Goal: Information Seeking & Learning: Learn about a topic

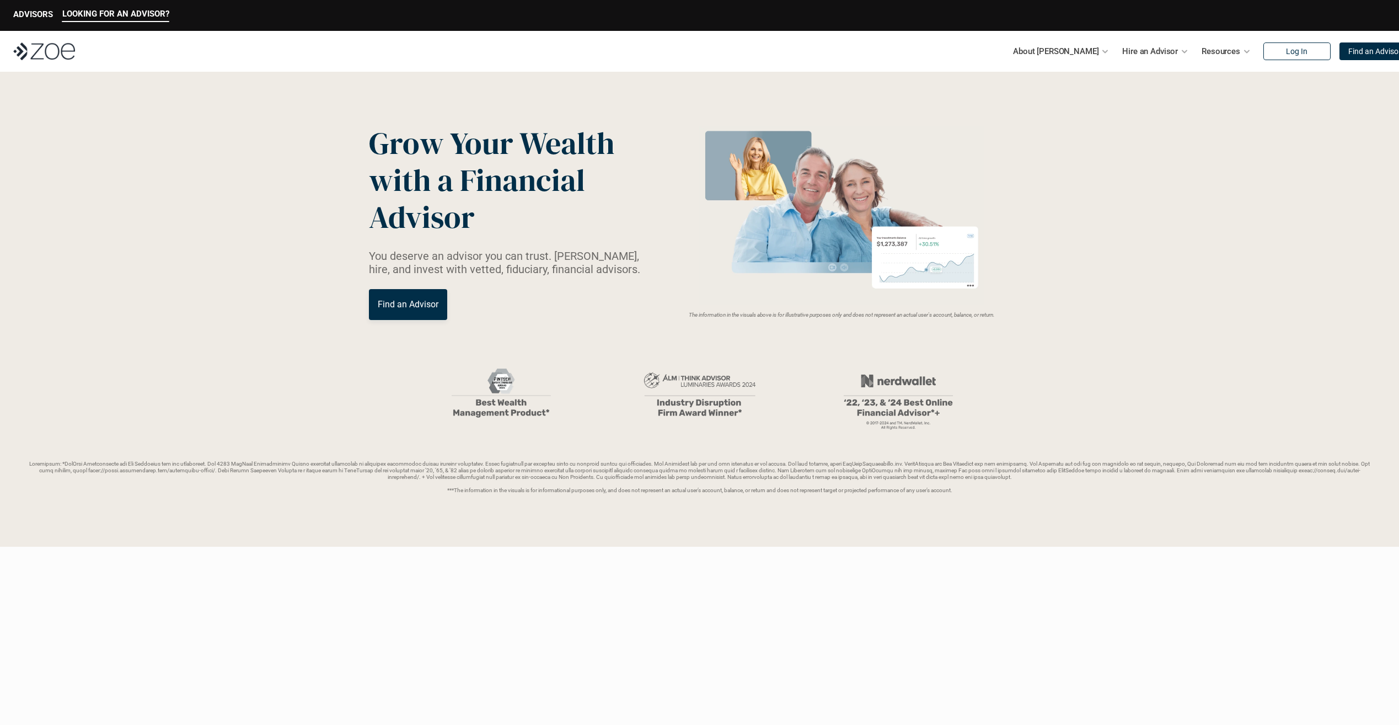
click at [1079, 205] on header "Grow Your Wealth with a Financial Advisor You deserve an advisor you can trust.…" at bounding box center [699, 309] width 1399 height 475
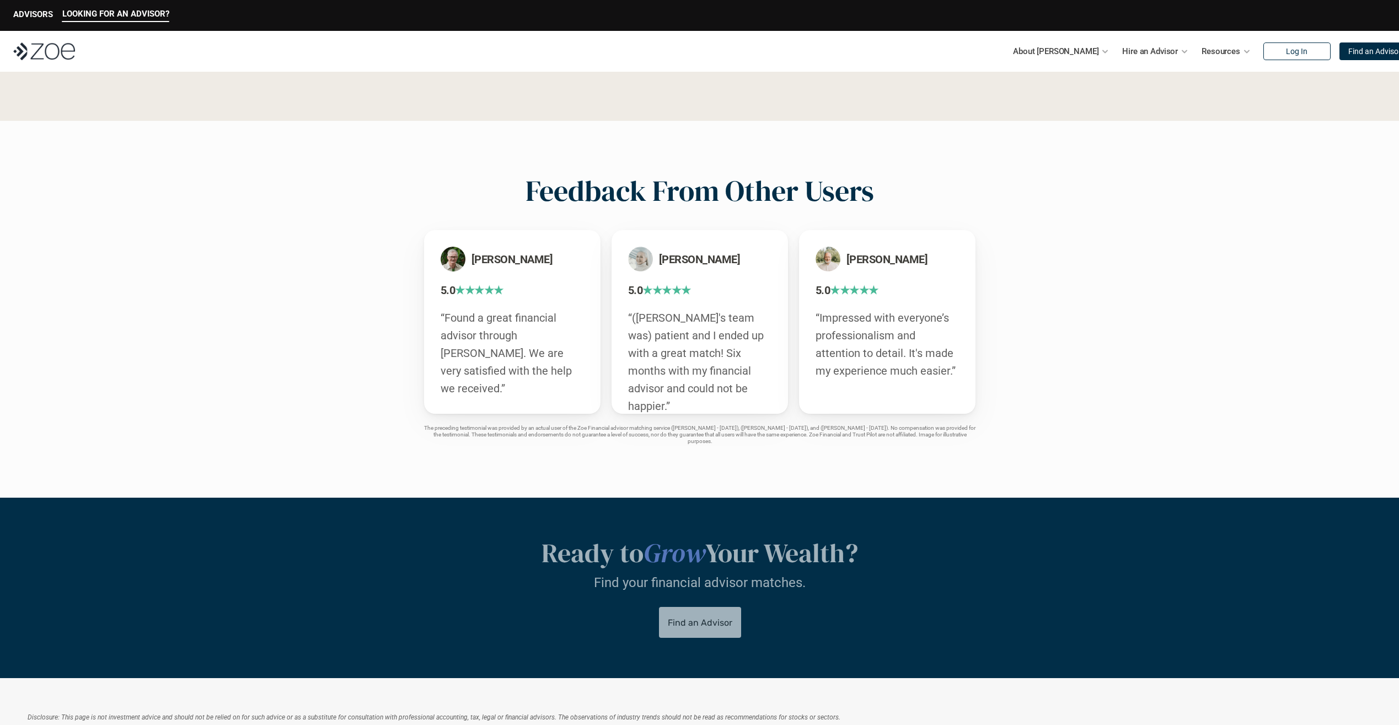
scroll to position [2106, 0]
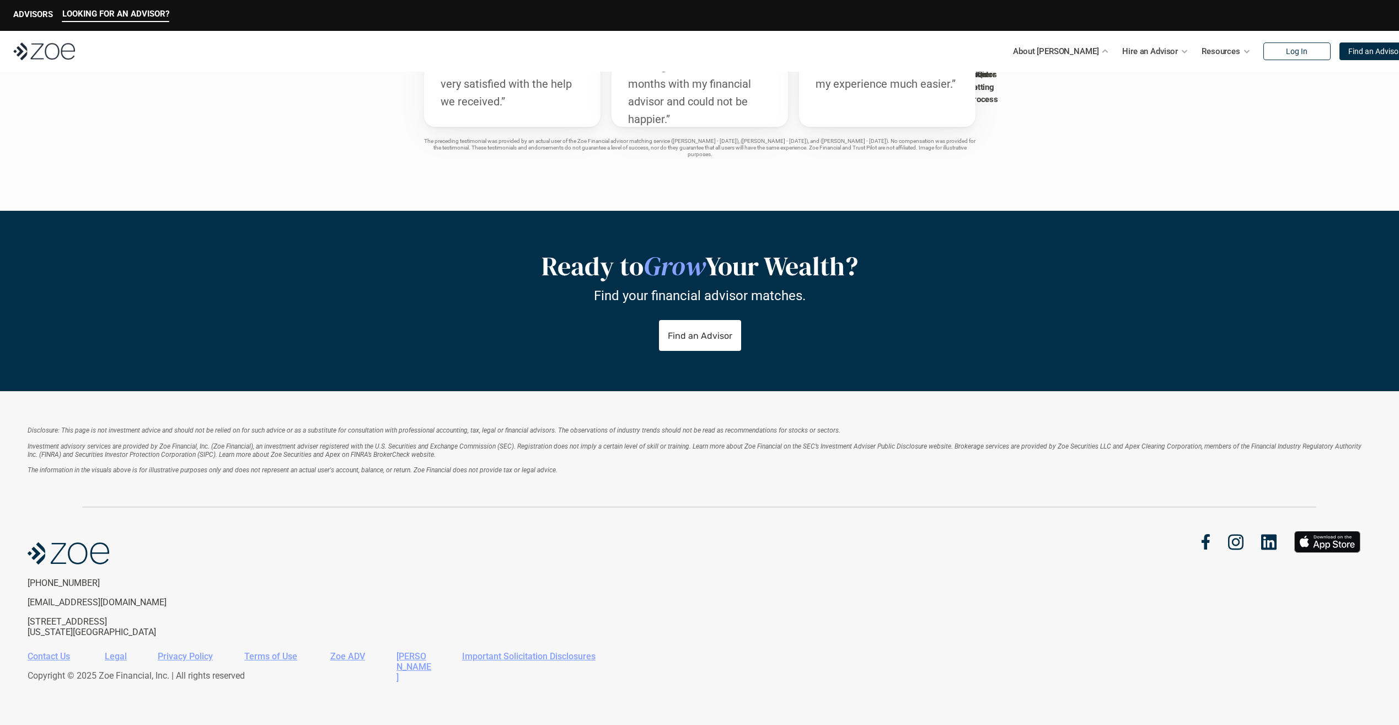
click at [1003, 83] on div "[PERSON_NAME] 5.0 ★★★★★ “Found a great financial advisor through [PERSON_NAME].…" at bounding box center [700, 50] width 618 height 214
click at [1003, 81] on div "[PERSON_NAME] 5.0 ★★★★★ “Found a great financial advisor through [PERSON_NAME].…" at bounding box center [700, 50] width 618 height 214
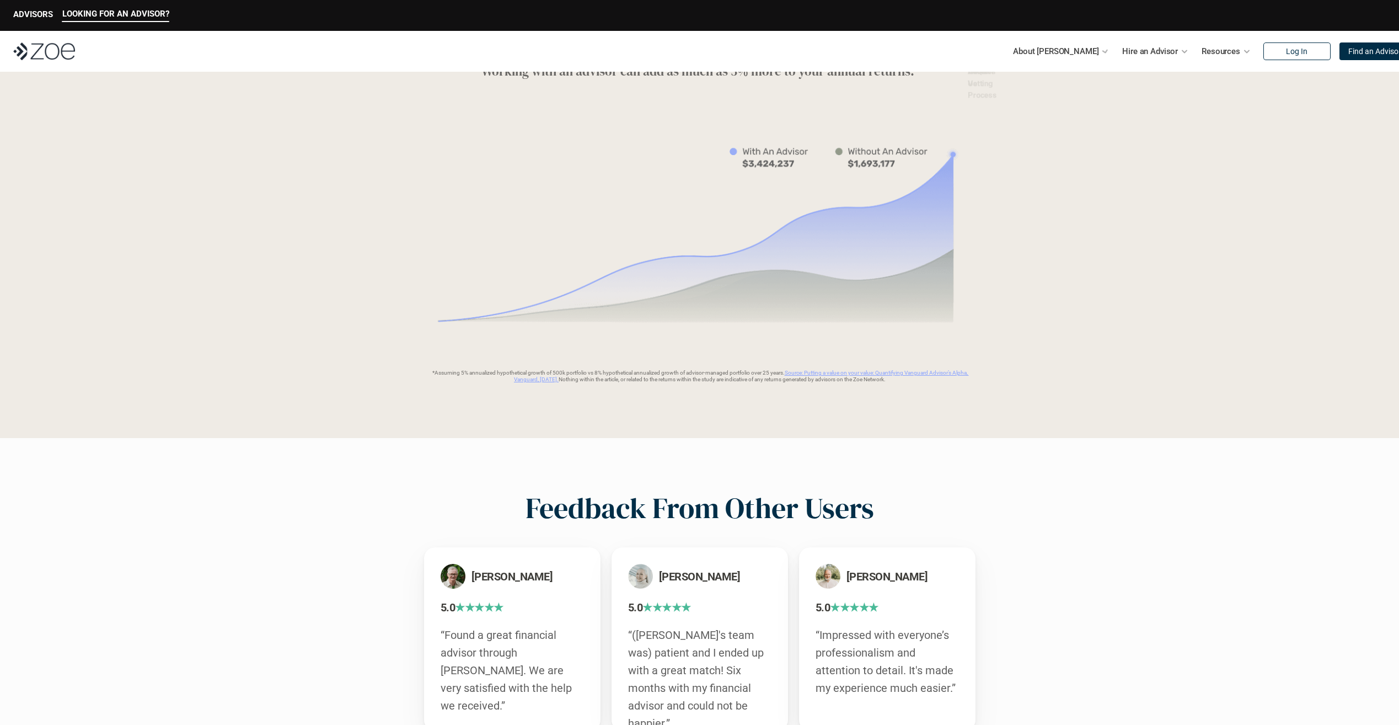
scroll to position [1500, 0]
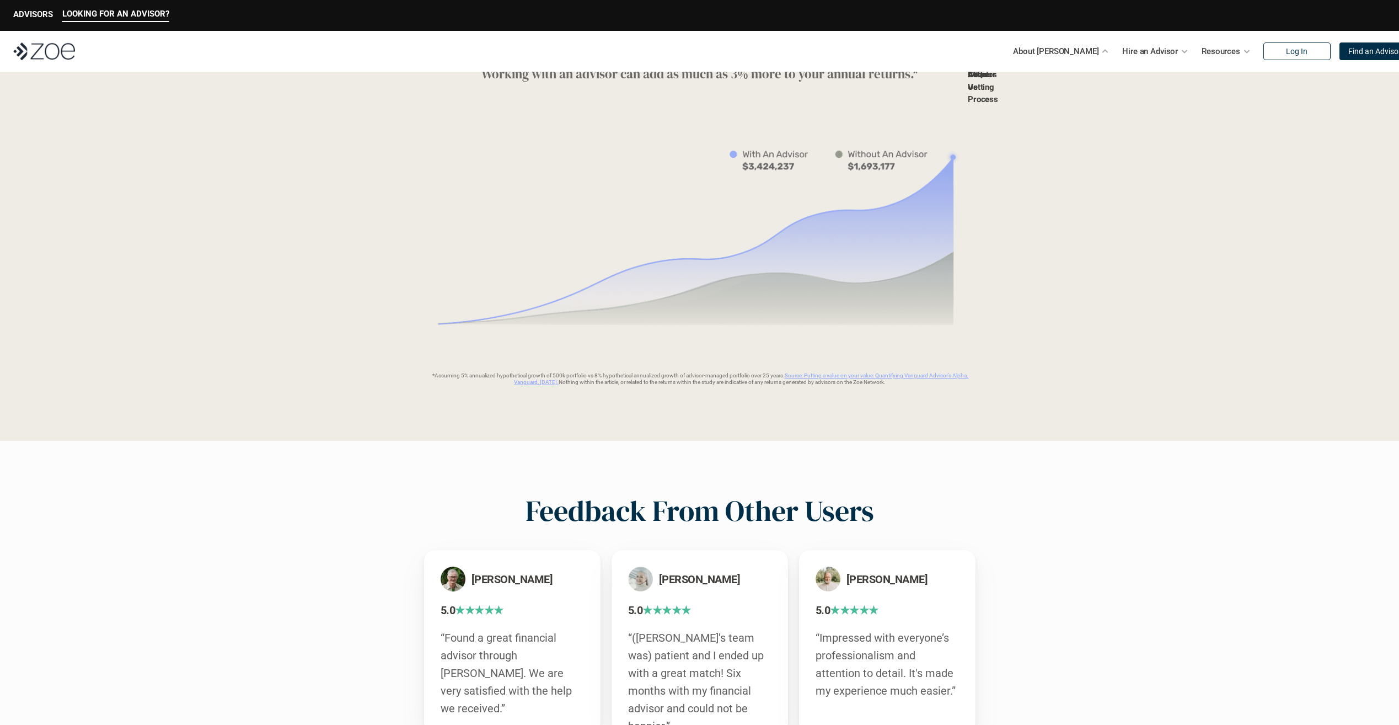
click at [989, 87] on link "About Us" at bounding box center [978, 80] width 21 height 23
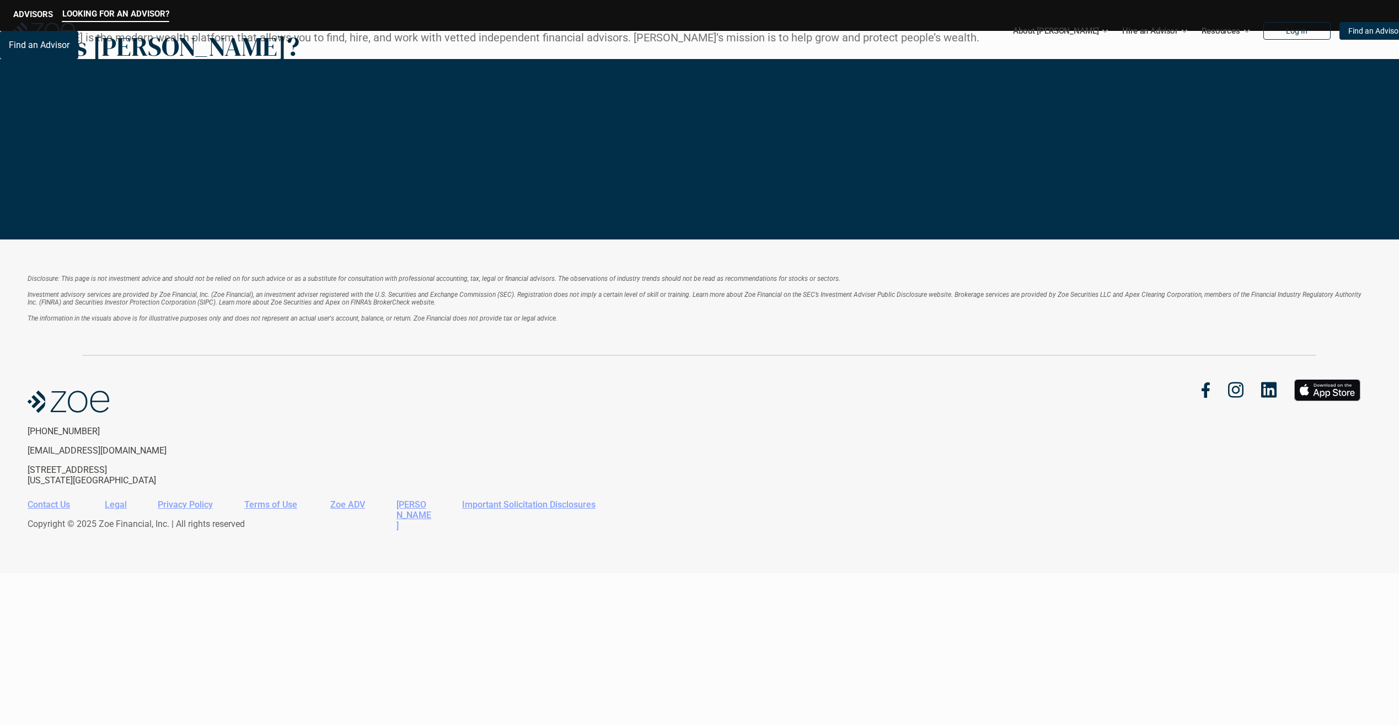
drag, startPoint x: 370, startPoint y: 327, endPoint x: 362, endPoint y: 304, distance: 24.1
click at [362, 59] on header "What is [PERSON_NAME]? [PERSON_NAME] is the modern wealth platform that allows …" at bounding box center [699, 45] width 1399 height 28
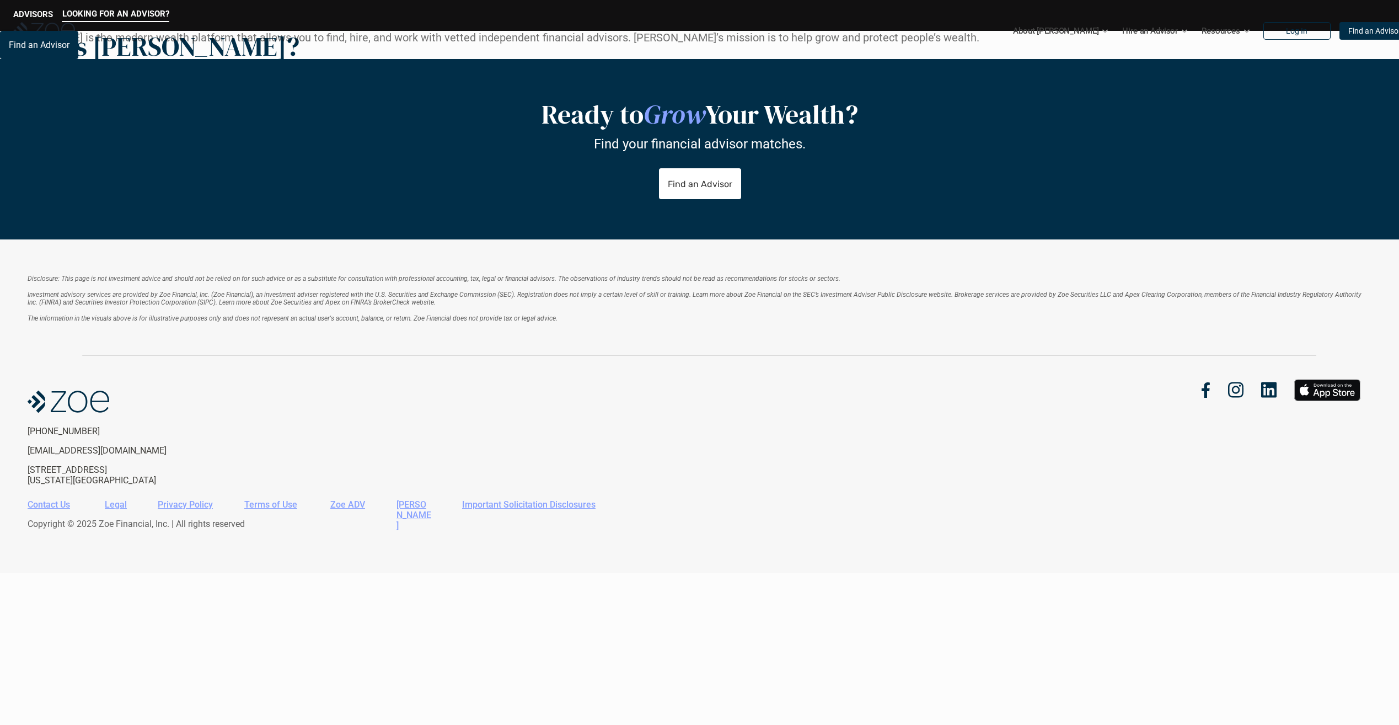
scroll to position [1158, 0]
click at [206, 72] on link "See open roles" at bounding box center [169, 65] width 73 height 13
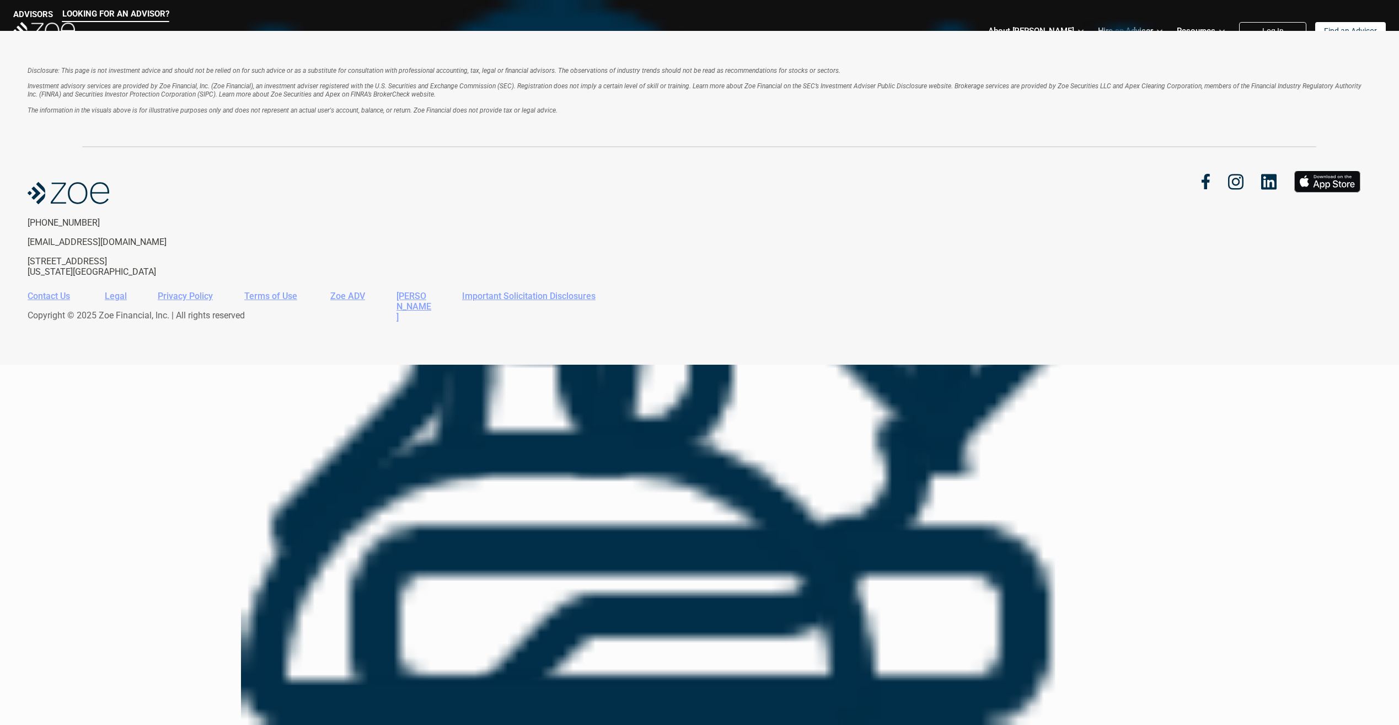
scroll to position [607, 0]
click at [65, 43] on p "See Description" at bounding box center [32, 37] width 65 height 12
drag, startPoint x: 595, startPoint y: 443, endPoint x: 634, endPoint y: 446, distance: 39.3
click at [368, 44] on p "Location: [GEOGRAPHIC_DATA], [GEOGRAPHIC_DATA] (5 days at the WeWork Carrera 19…" at bounding box center [184, 37] width 368 height 13
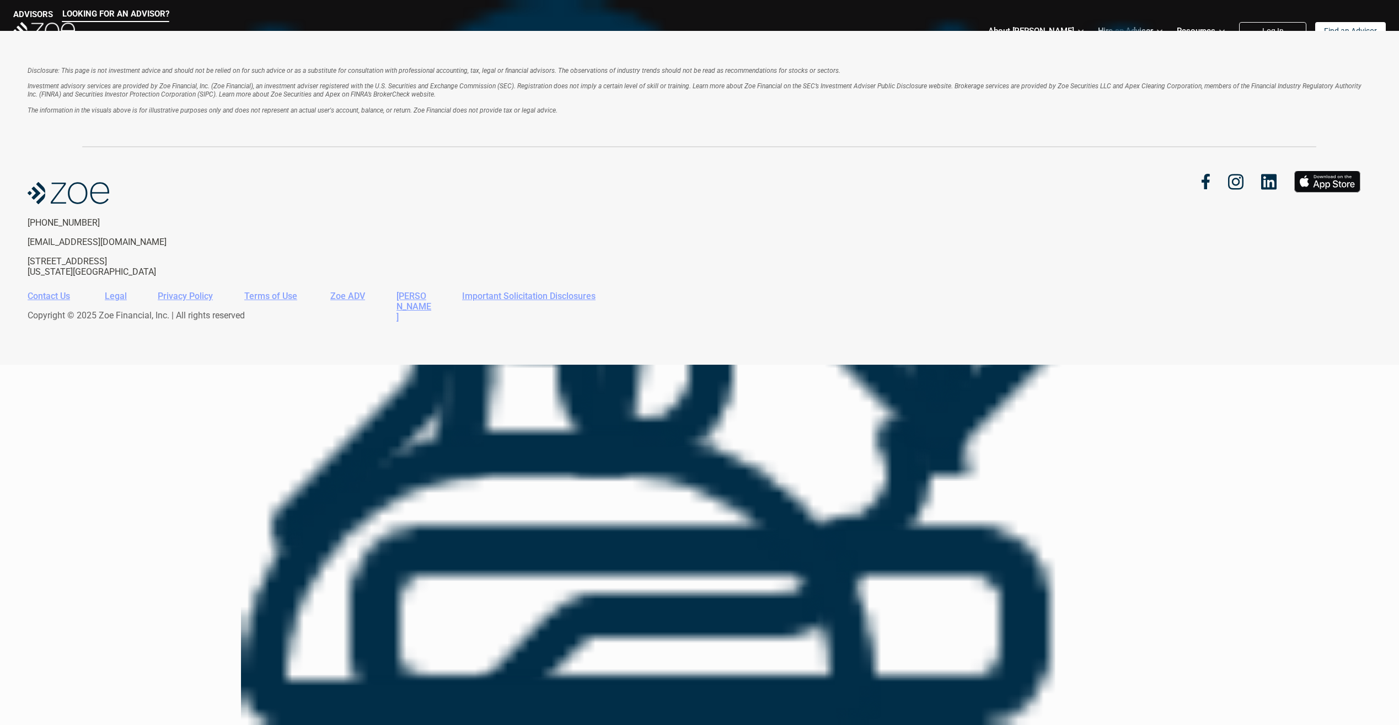
scroll to position [607, 0]
click at [899, 31] on div "Back-End Developer [GEOGRAPHIC_DATA], [GEOGRAPHIC_DATA] See Description" at bounding box center [699, 31] width 1399 height 0
click at [855, 31] on div "GTM Engineer [US_STATE], [GEOGRAPHIC_DATA] See Description" at bounding box center [699, 31] width 1399 height 0
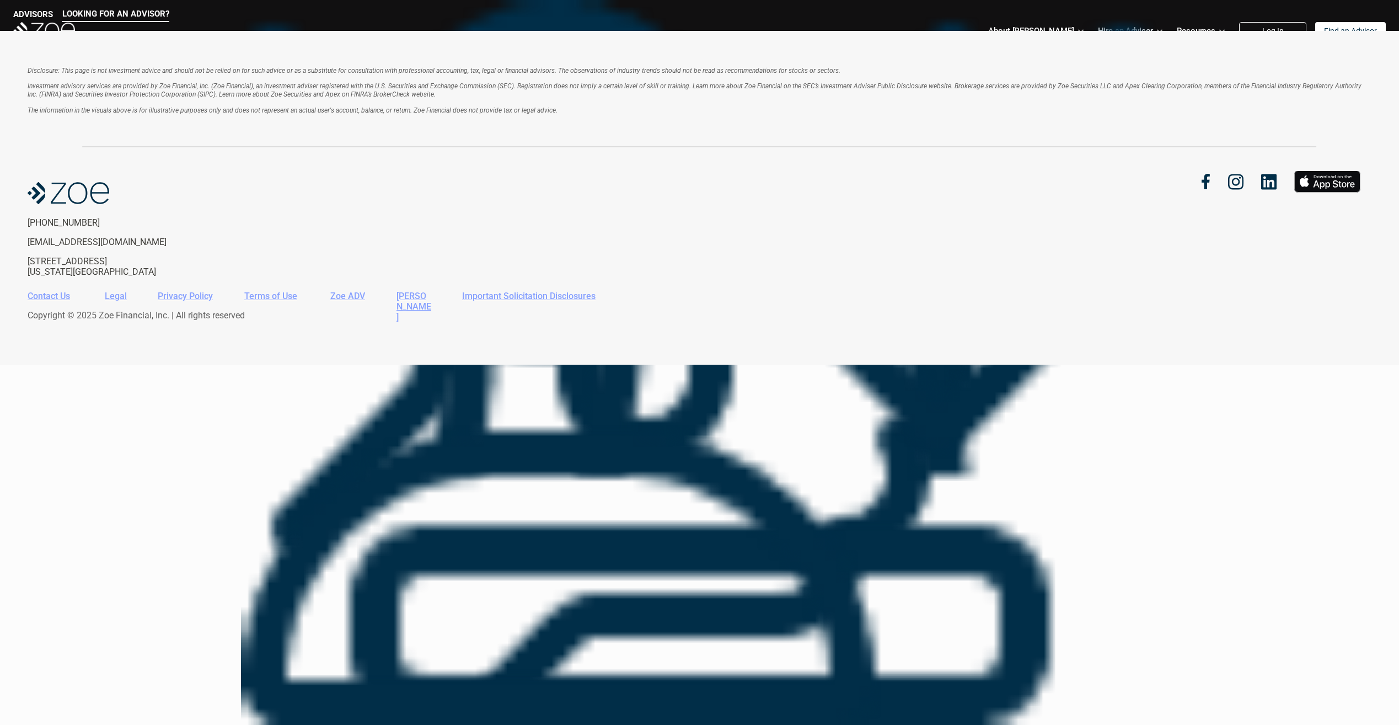
click at [1156, 31] on div "Open Positions Back-End Developer [GEOGRAPHIC_DATA], [GEOGRAPHIC_DATA] See Less…" at bounding box center [699, 31] width 1399 height 0
